Goal: Find specific page/section: Find specific page/section

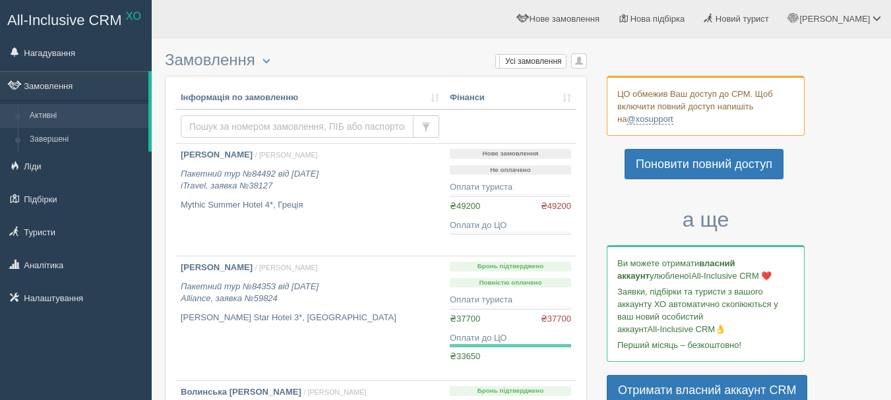
click at [299, 125] on input "text" at bounding box center [297, 126] width 233 height 22
type input "[PERSON_NAME]"
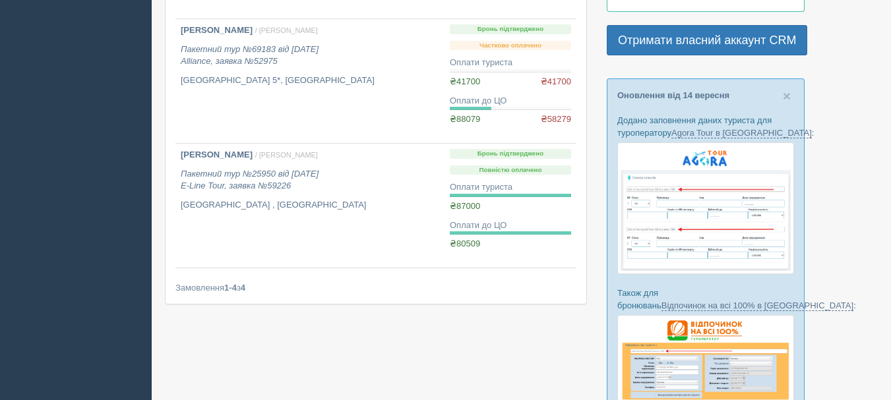
scroll to position [354, 0]
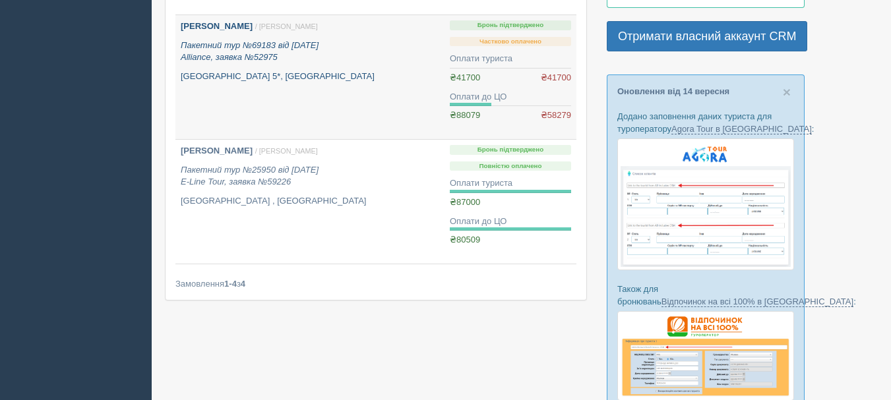
click at [226, 26] on b "Бут Наталія" at bounding box center [217, 26] width 72 height 10
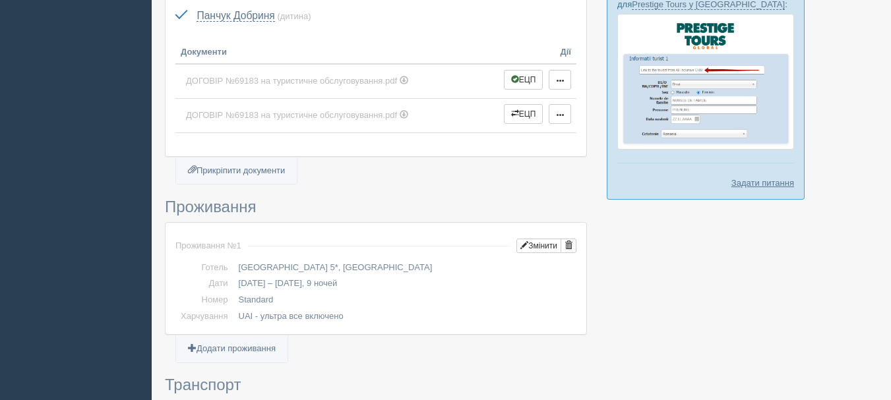
scroll to position [765, 0]
